Goal: Transaction & Acquisition: Obtain resource

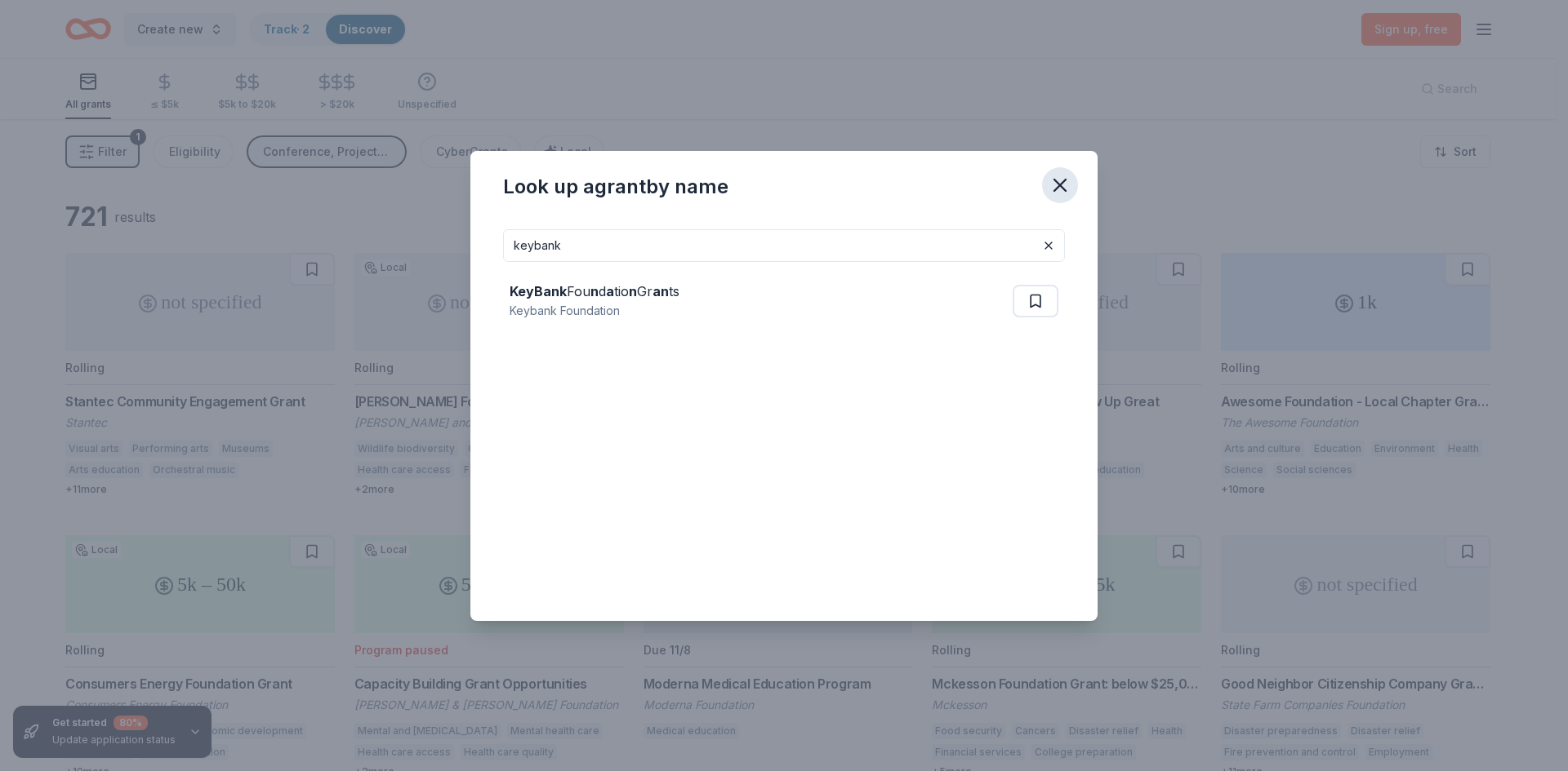
click at [1067, 187] on icon "button" at bounding box center [1060, 186] width 23 height 23
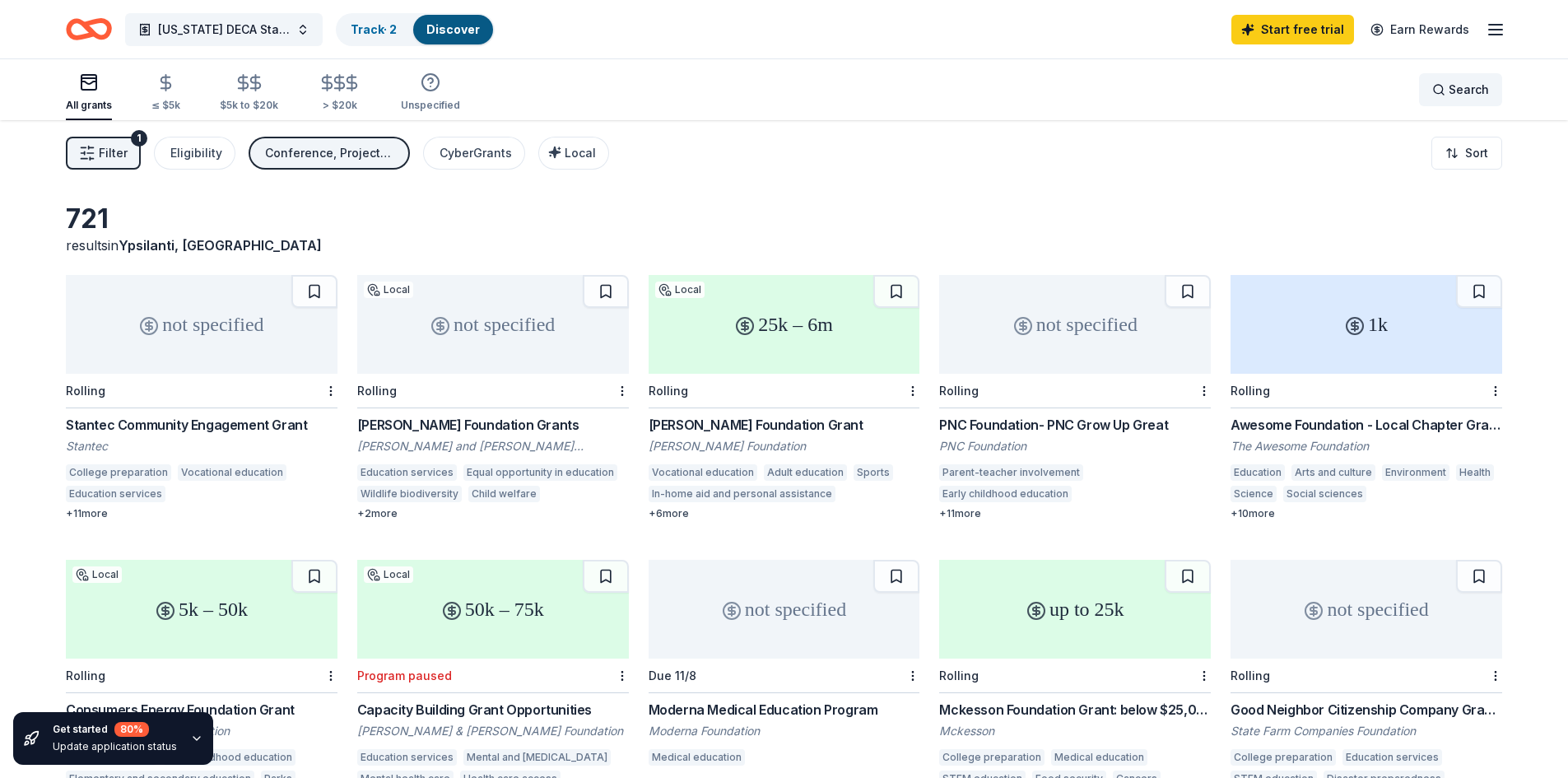
click at [1449, 84] on div "Search" at bounding box center [1461, 90] width 57 height 19
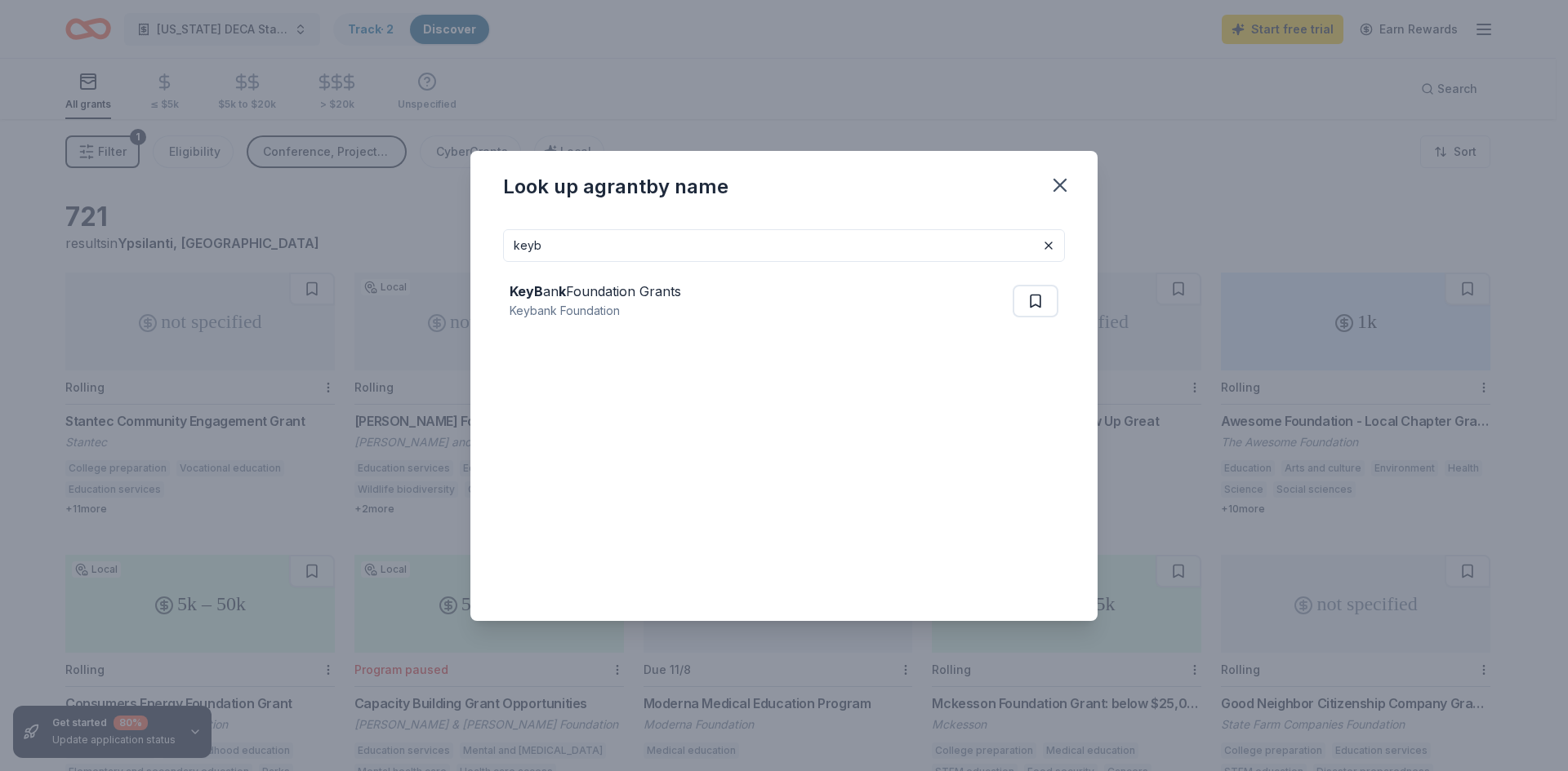
type input "keyb"
click at [832, 173] on div "Look up a grant by name" at bounding box center [784, 183] width 627 height 65
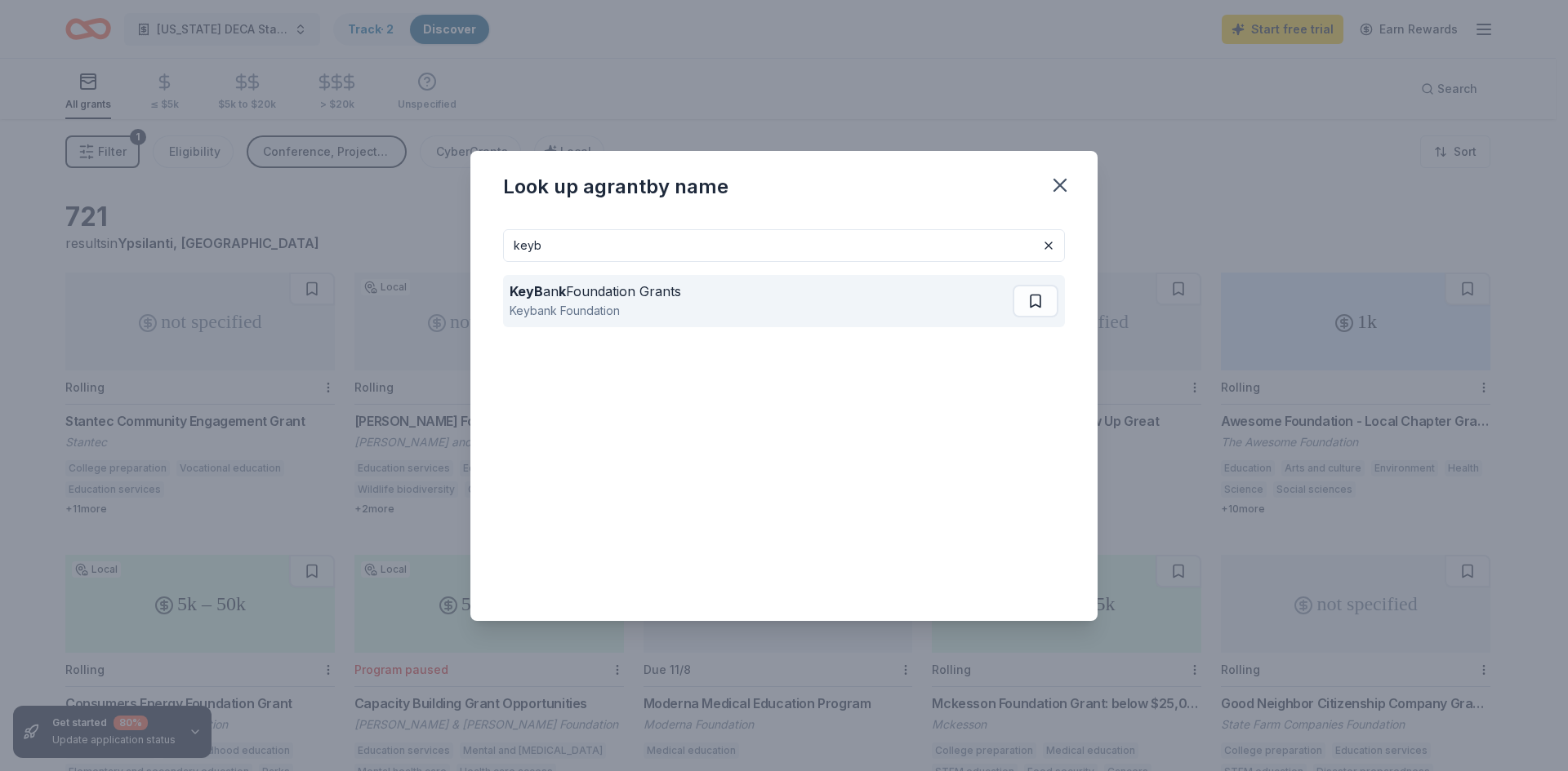
click at [685, 296] on div "KeyB an k Foundation Grants Keybank Foundation" at bounding box center [761, 301] width 503 height 52
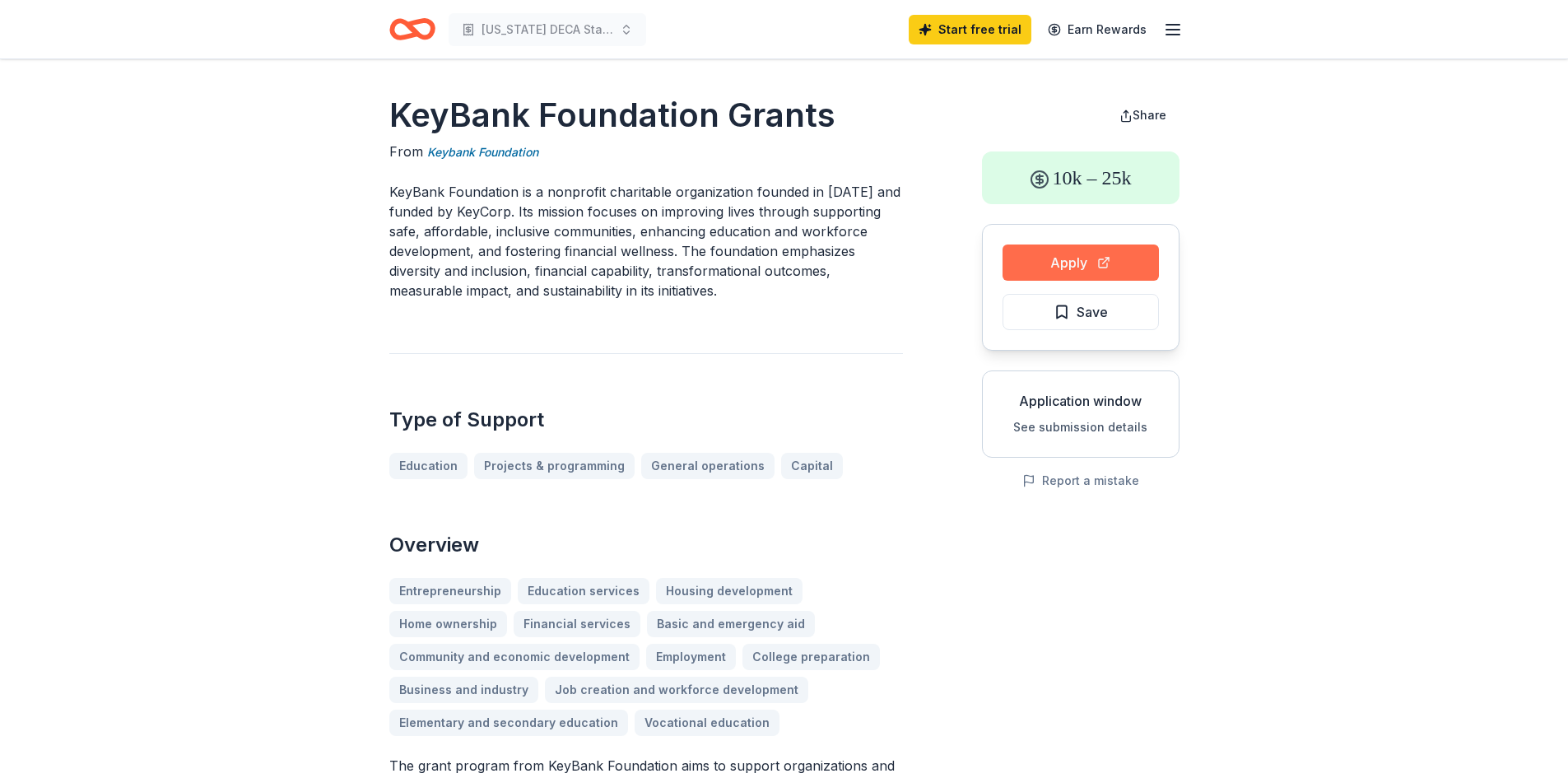
click at [1055, 258] on button "Apply" at bounding box center [1081, 262] width 156 height 36
